Goal: Information Seeking & Learning: Learn about a topic

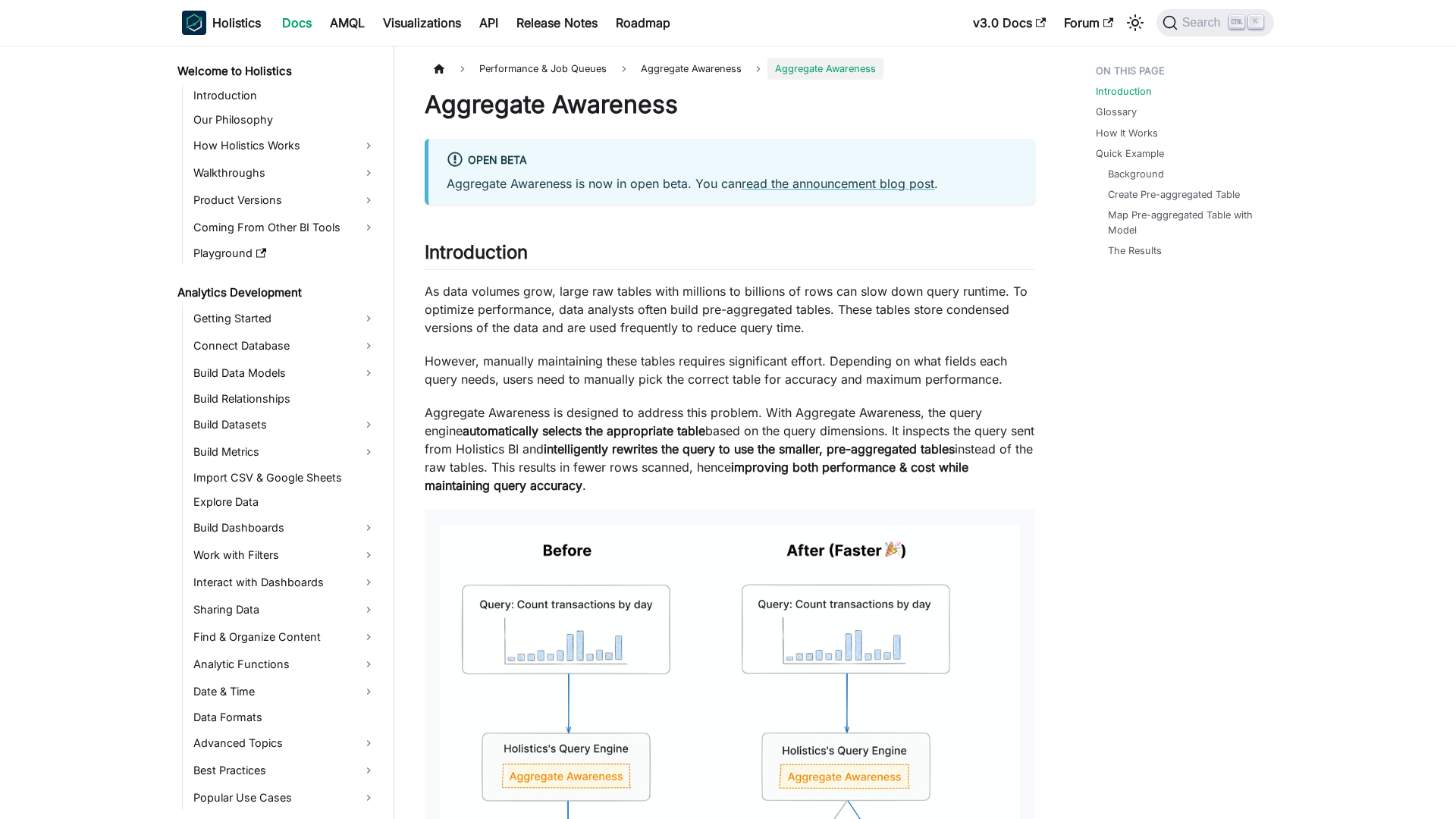
scroll to position [946, 0]
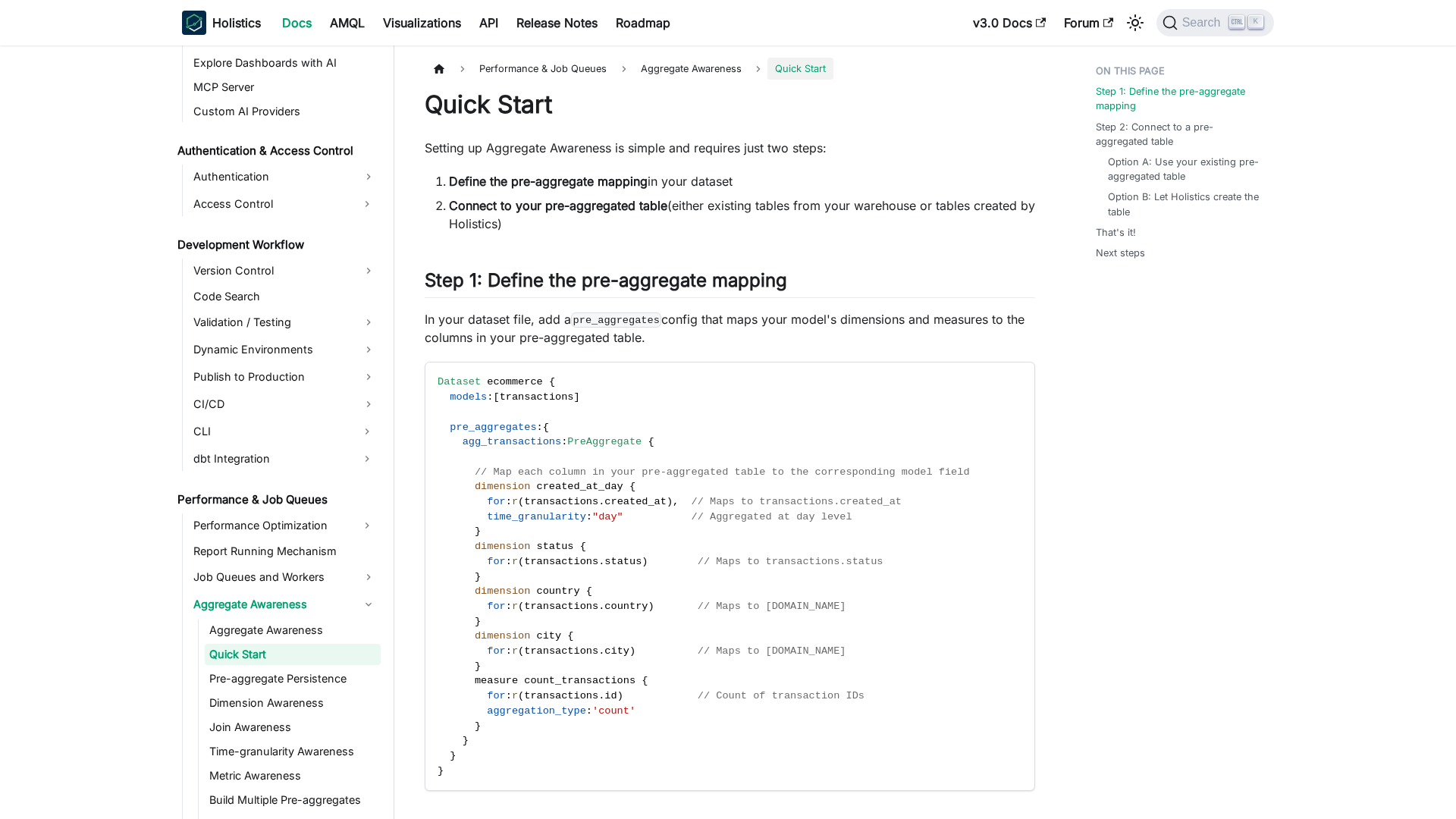
scroll to position [970, 0]
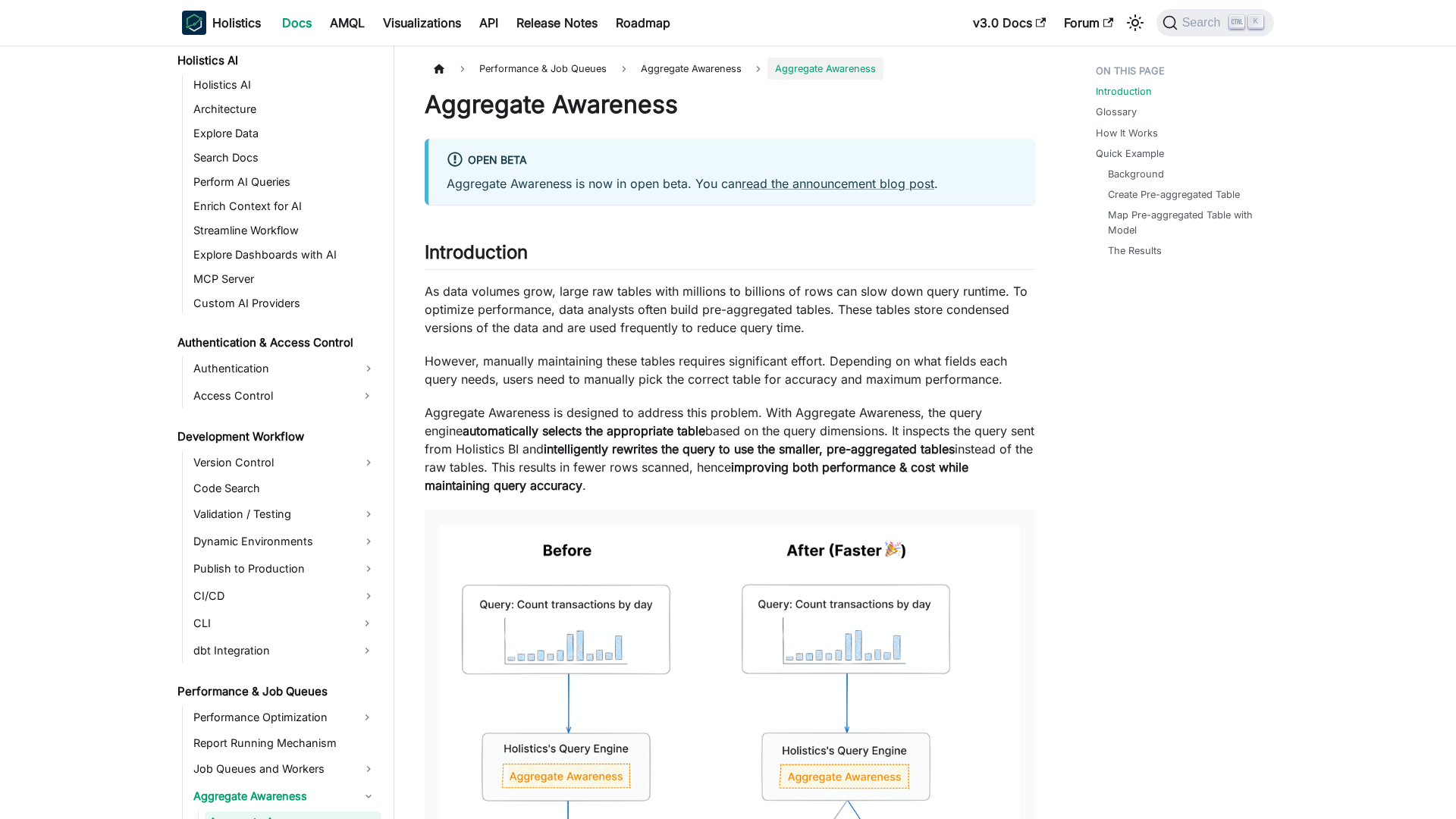
scroll to position [946, 0]
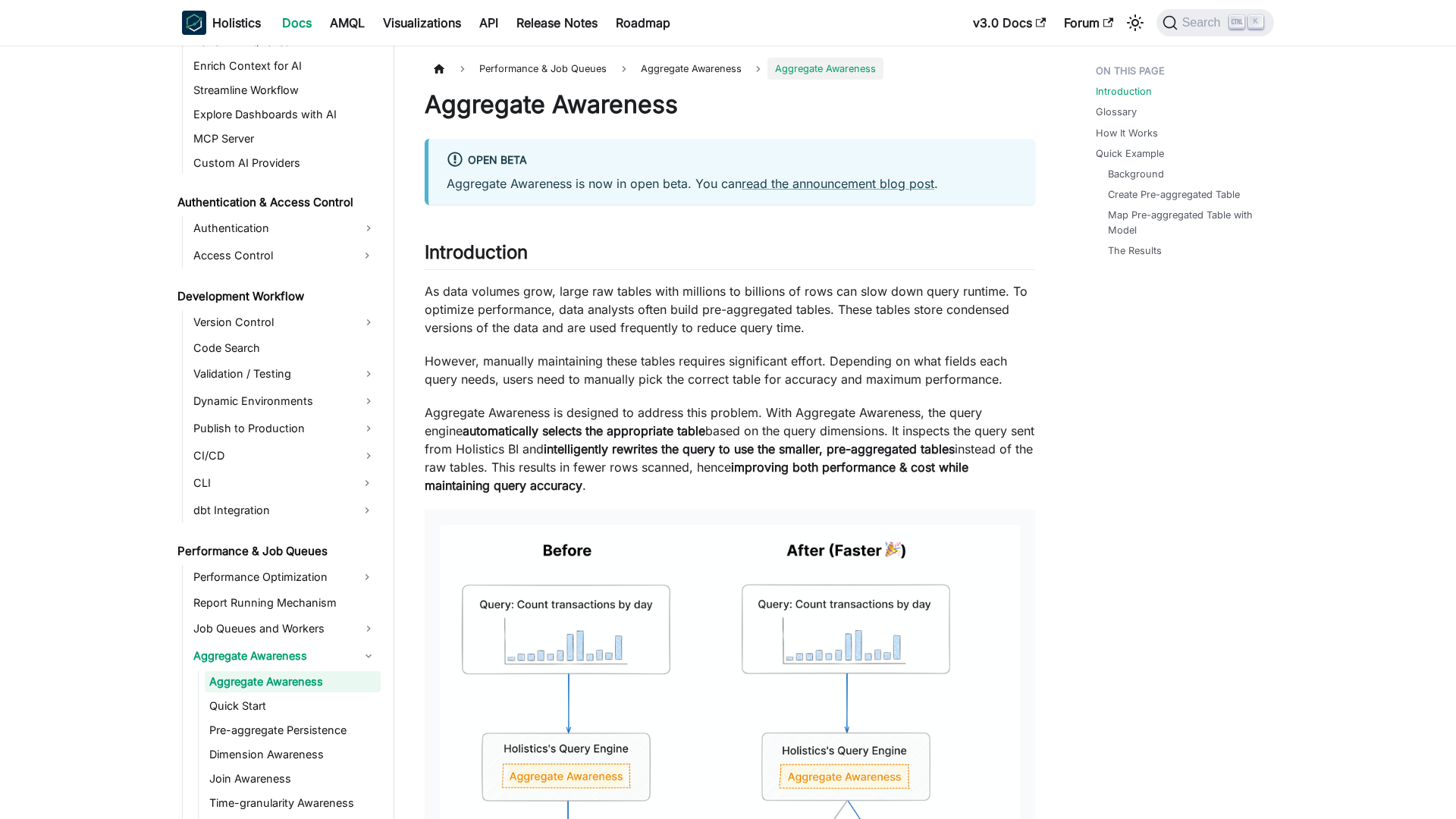
scroll to position [946, 0]
